Goal: Information Seeking & Learning: Learn about a topic

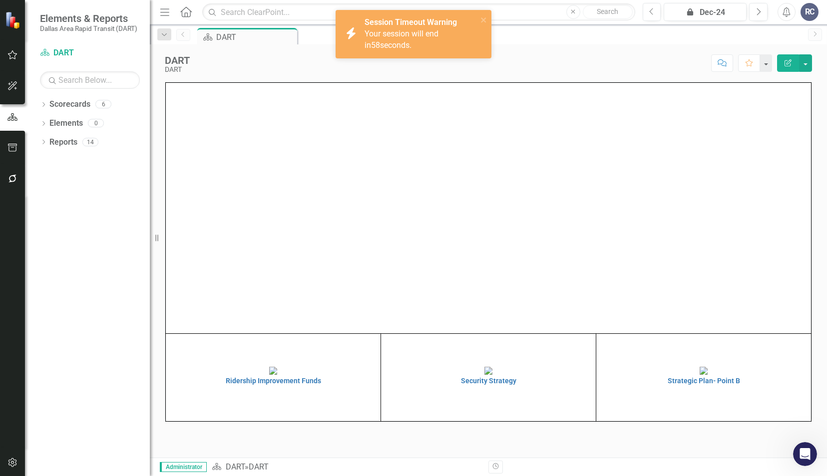
scroll to position [1351, 0]
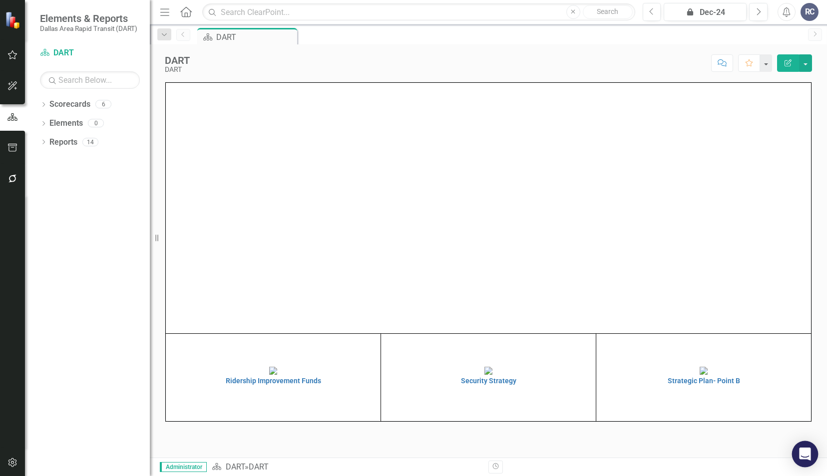
click at [804, 449] on icon "Open Intercom Messenger" at bounding box center [804, 454] width 11 height 13
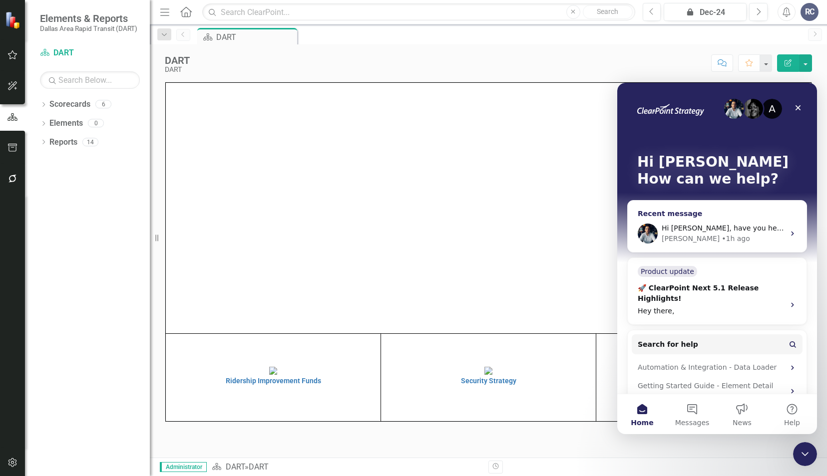
click at [738, 230] on span "Hi [PERSON_NAME], have you heard anything yet?" at bounding box center [750, 228] width 177 height 8
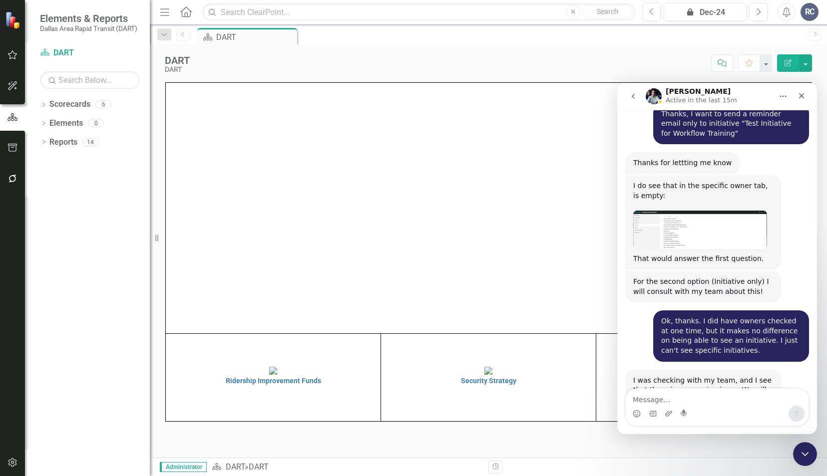
scroll to position [1351, 0]
click at [449, 312] on td at bounding box center [489, 208] width 646 height 251
click at [801, 93] on icon "Close" at bounding box center [801, 96] width 8 height 8
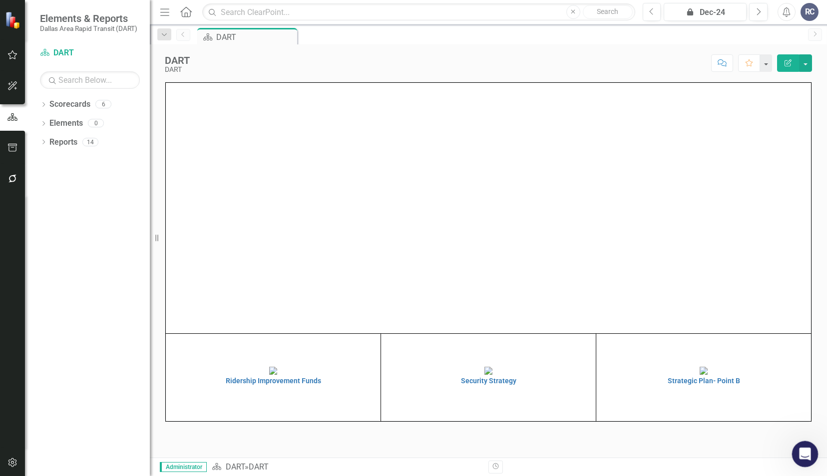
click at [799, 456] on icon "Open Intercom Messenger" at bounding box center [803, 453] width 16 height 16
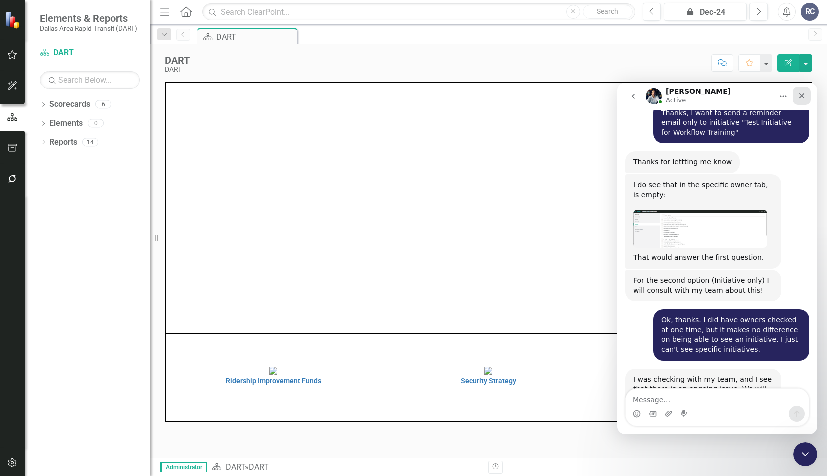
click at [802, 96] on icon "Close" at bounding box center [801, 96] width 8 height 8
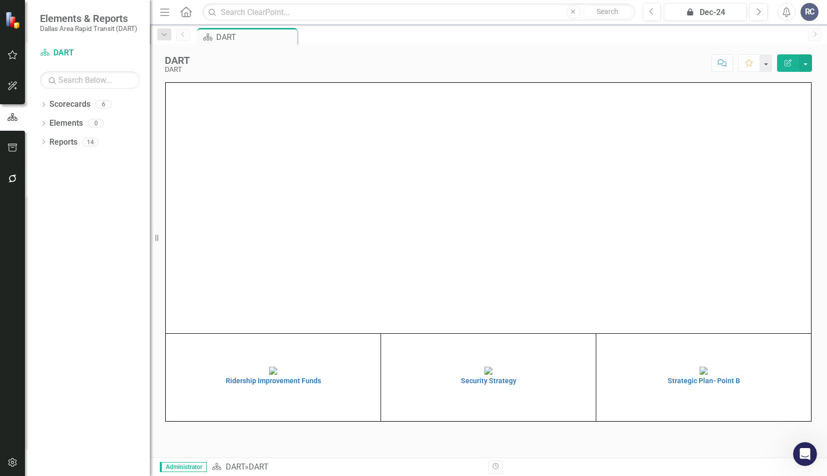
click at [303, 80] on div "DART DART Score: N/A icon.lock Dec-24 Completed Comment Favorite Edit Report Ri…" at bounding box center [488, 250] width 677 height 413
click at [700, 373] on img at bounding box center [704, 371] width 8 height 8
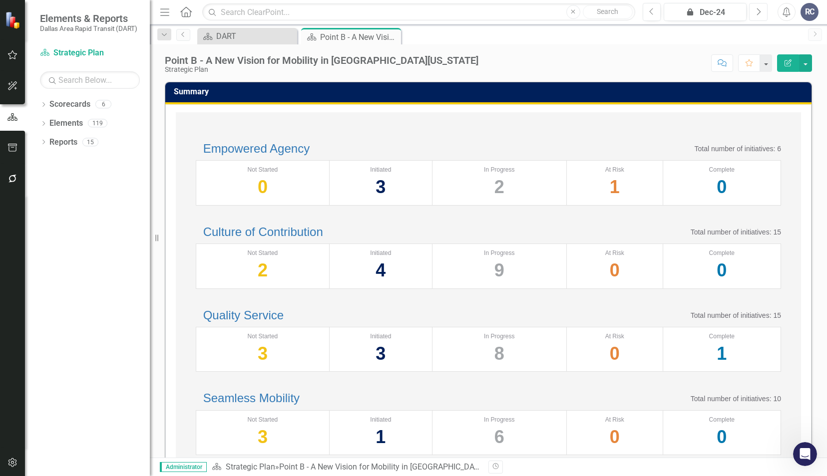
click at [757, 11] on icon "Next" at bounding box center [758, 11] width 5 height 9
click at [757, 10] on icon "Next" at bounding box center [758, 11] width 5 height 9
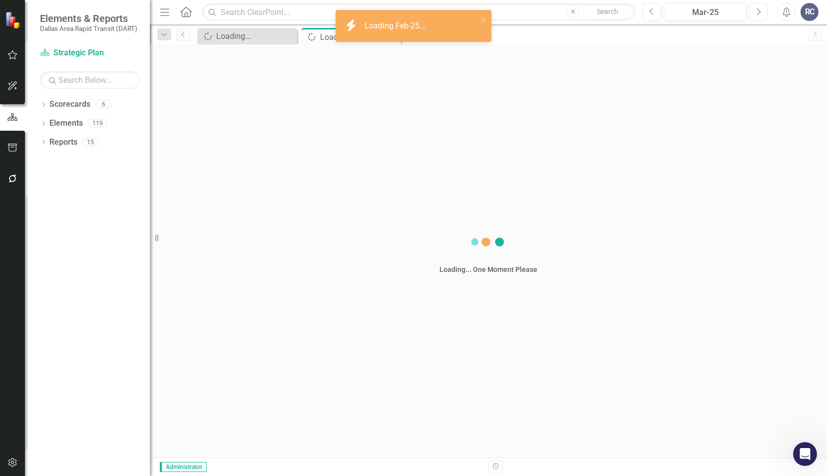
click at [757, 10] on icon "Next" at bounding box center [758, 11] width 5 height 9
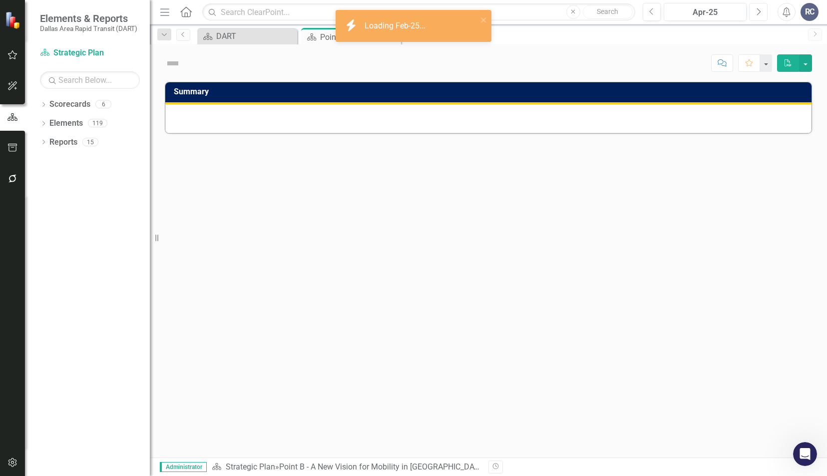
click at [757, 10] on icon "Next" at bounding box center [758, 11] width 5 height 9
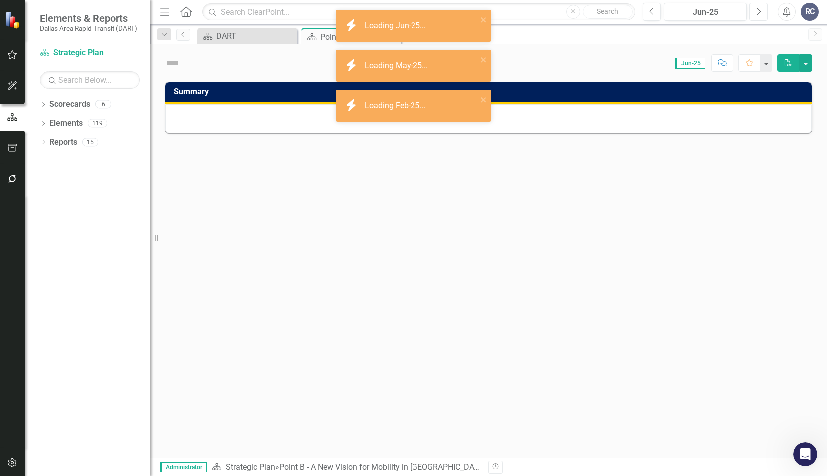
click at [757, 10] on icon "Next" at bounding box center [758, 11] width 5 height 9
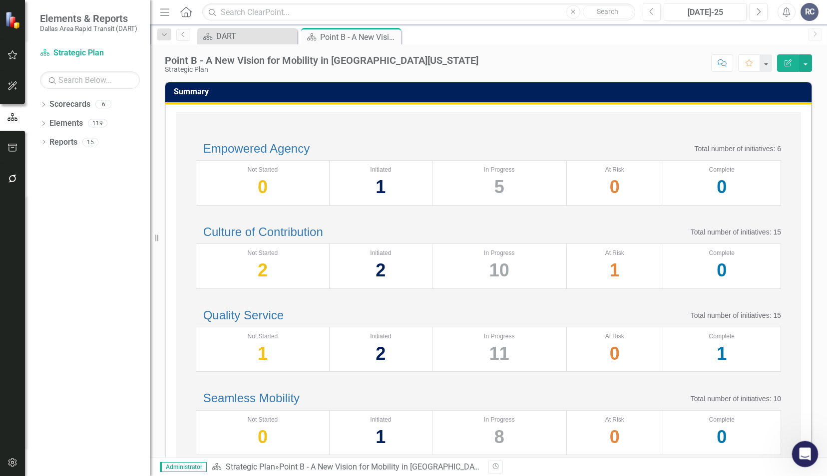
click at [803, 456] on icon "Open Intercom Messenger" at bounding box center [803, 453] width 16 height 16
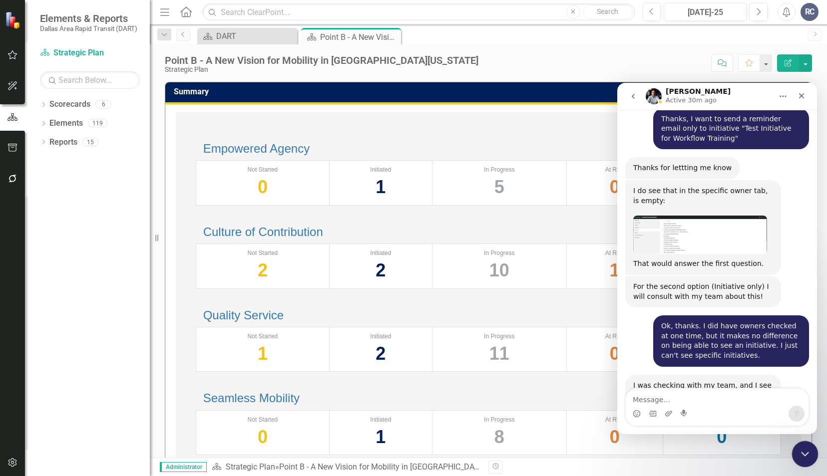
scroll to position [1351, 0]
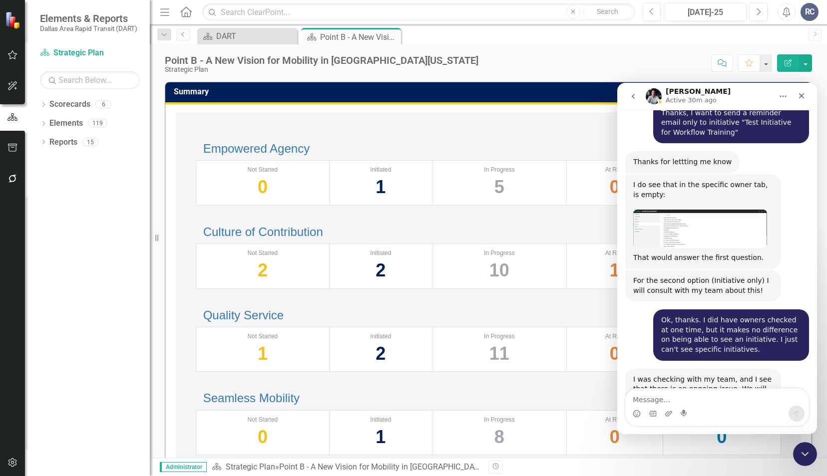
click at [400, 73] on div "Point B - A New Vision for Mobility in North Texas Strategic Plan Score: N/A Ju…" at bounding box center [488, 59] width 677 height 30
click at [388, 117] on div "Empowered Agency Total number of initiatives: 6 Not Started 0 Initiated 1 In Pr…" at bounding box center [488, 382] width 625 height 540
click at [443, 140] on div "Empowered Agency Total number of initiatives: 6 Not Started 0 Initiated 1 In Pr…" at bounding box center [488, 173] width 605 height 83
click at [266, 37] on div "DART" at bounding box center [249, 36] width 66 height 12
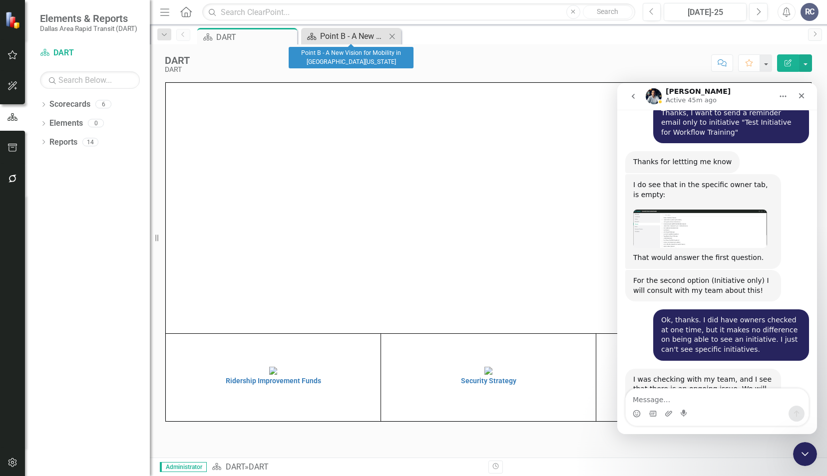
click at [343, 35] on div "Point B - A New Vision for Mobility in North Texas" at bounding box center [353, 36] width 66 height 12
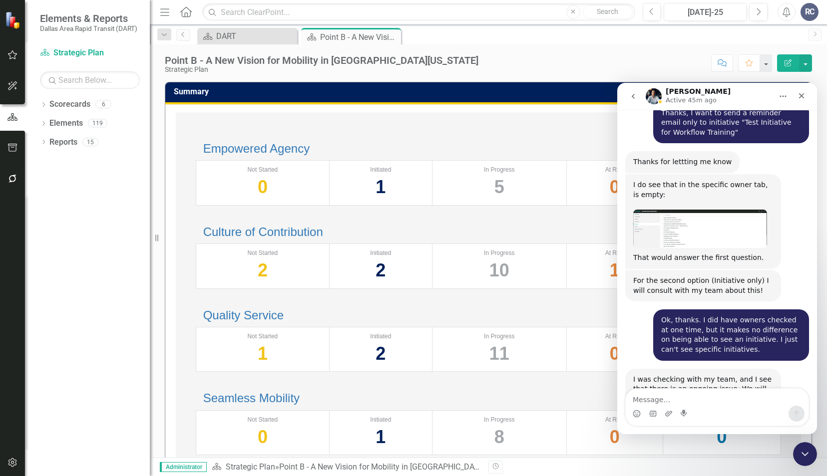
click at [446, 41] on div "Scorecard DART Close Scorecard Point B - A New Vision for Mobility in North Tex…" at bounding box center [499, 36] width 608 height 16
